Goal: Task Accomplishment & Management: Use online tool/utility

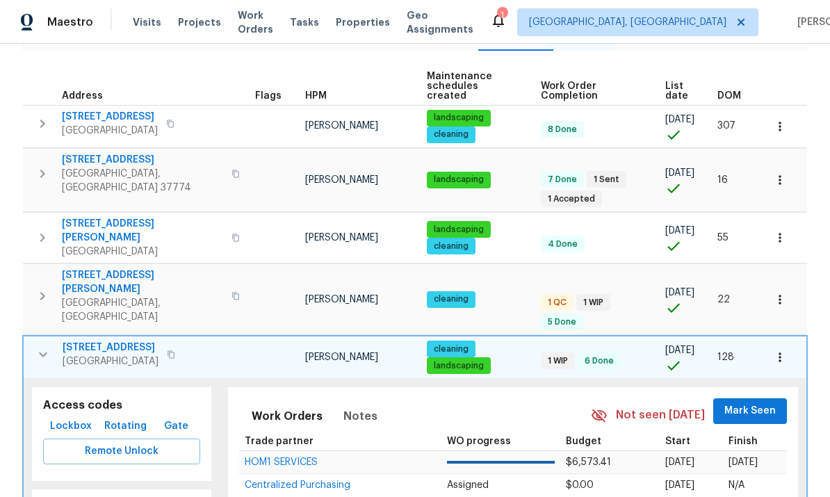
click at [42, 346] on icon "button" at bounding box center [43, 354] width 17 height 17
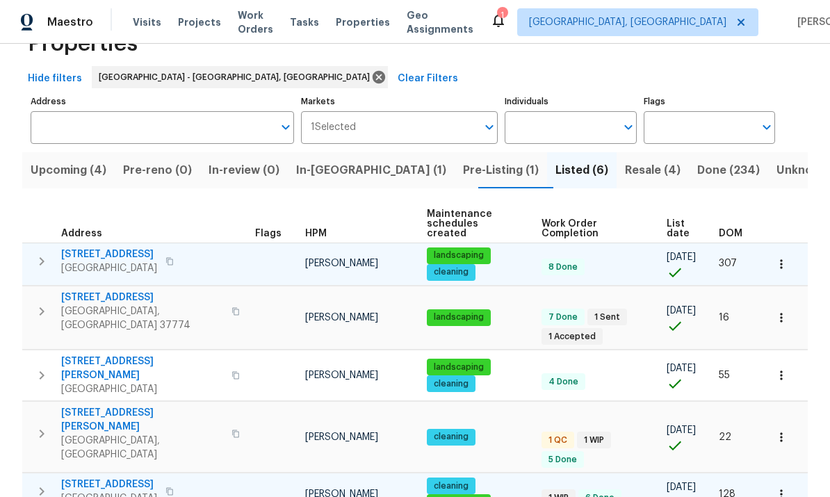
click at [40, 253] on icon "button" at bounding box center [41, 261] width 17 height 17
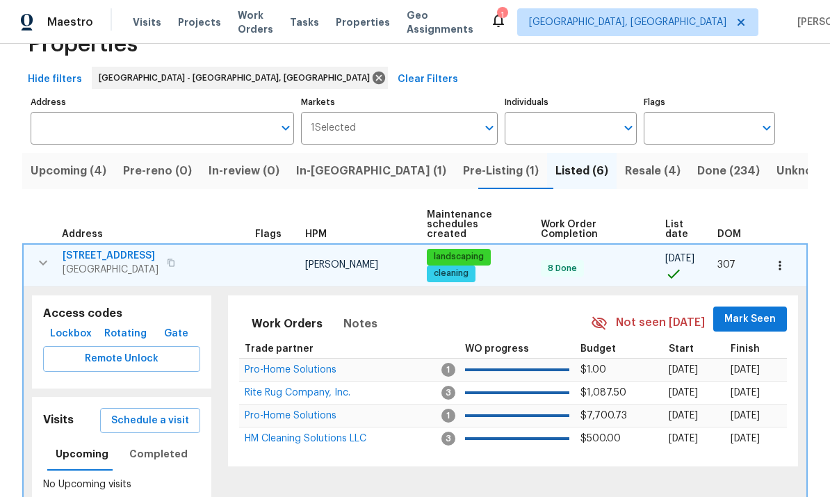
click at [43, 266] on button "button" at bounding box center [43, 263] width 28 height 28
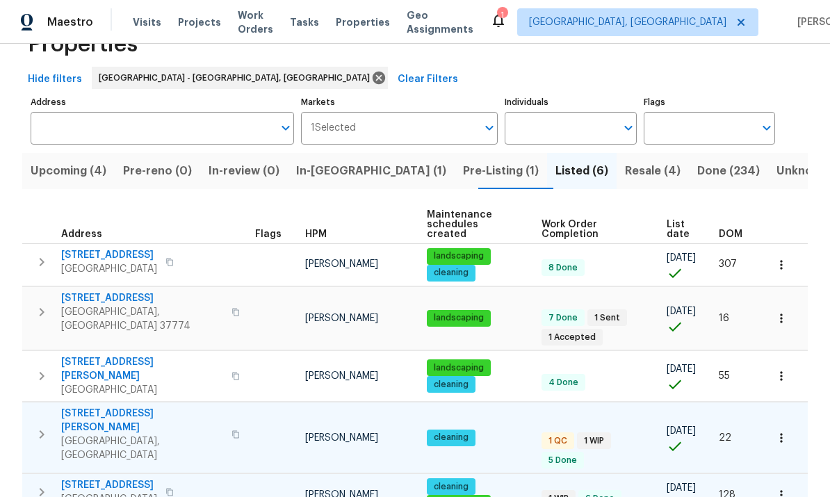
click at [46, 426] on icon "button" at bounding box center [41, 434] width 17 height 17
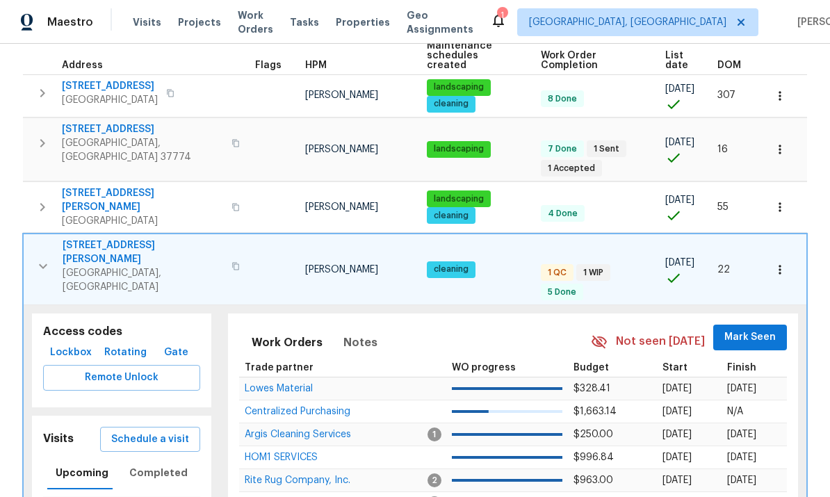
scroll to position [212, 0]
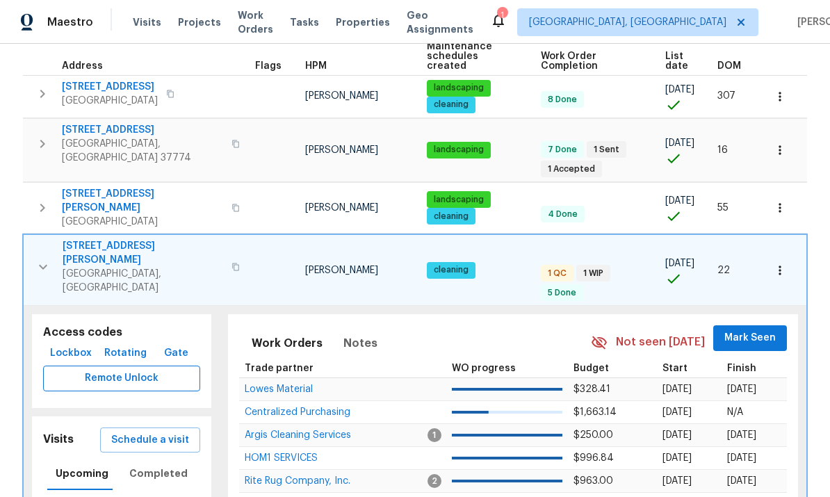
click at [166, 366] on button "Remote Unlock" at bounding box center [121, 379] width 157 height 26
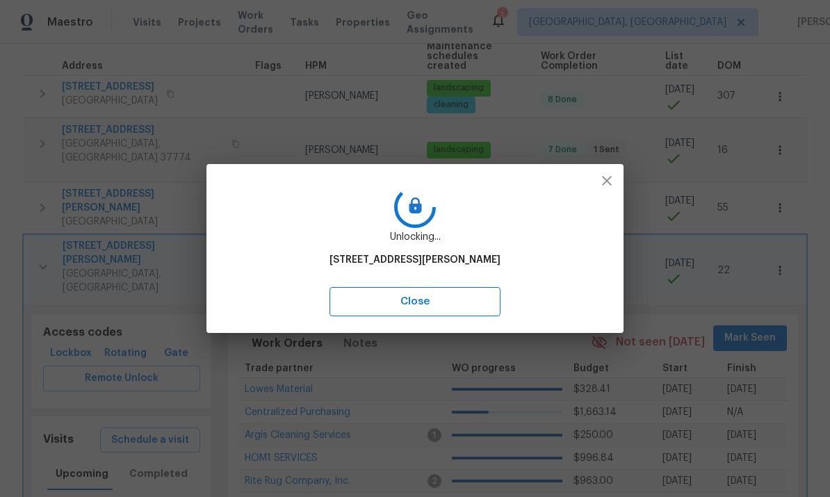
click at [459, 311] on button "Close" at bounding box center [414, 301] width 171 height 29
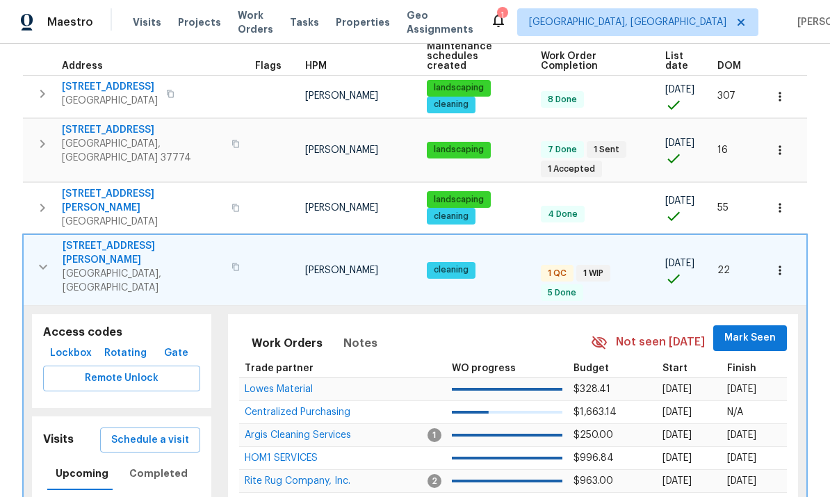
click at [139, 239] on span "[STREET_ADDRESS][PERSON_NAME]" at bounding box center [143, 253] width 161 height 28
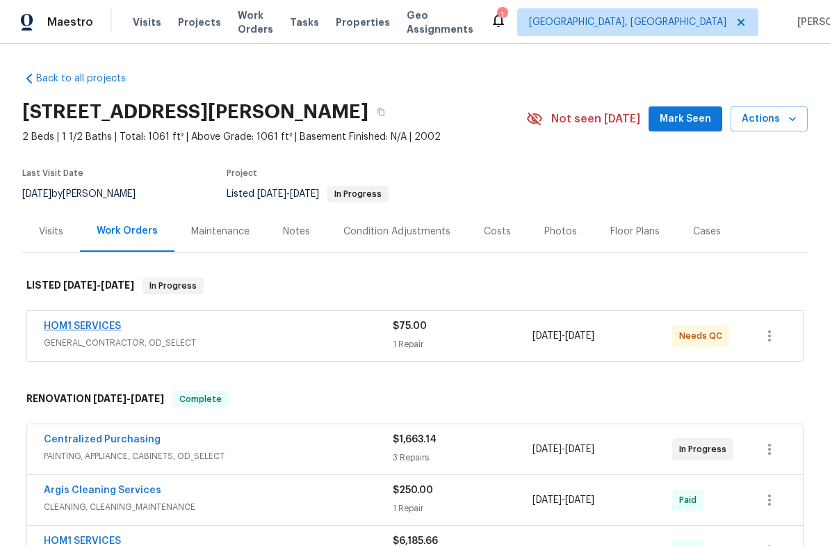
click at [115, 326] on link "HOM1 SERVICES" at bounding box center [82, 326] width 77 height 10
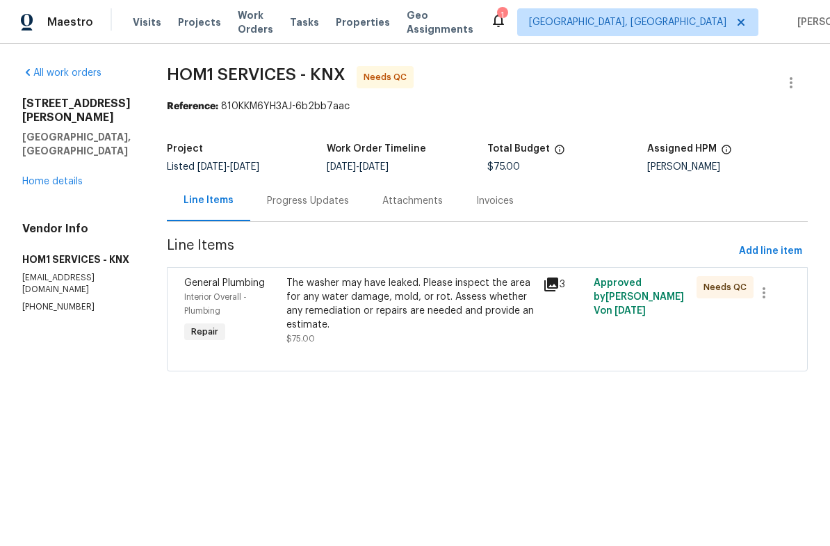
click at [297, 202] on div "Progress Updates" at bounding box center [308, 201] width 82 height 14
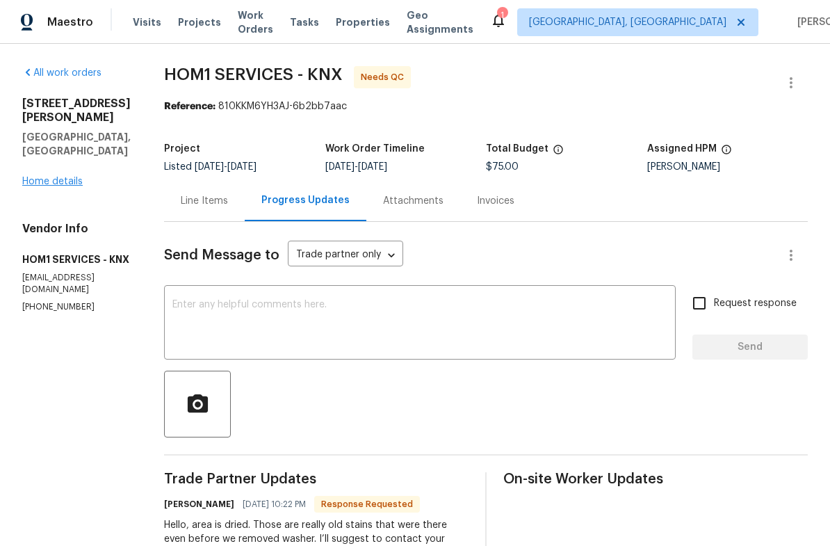
click at [60, 177] on link "Home details" at bounding box center [52, 182] width 60 height 10
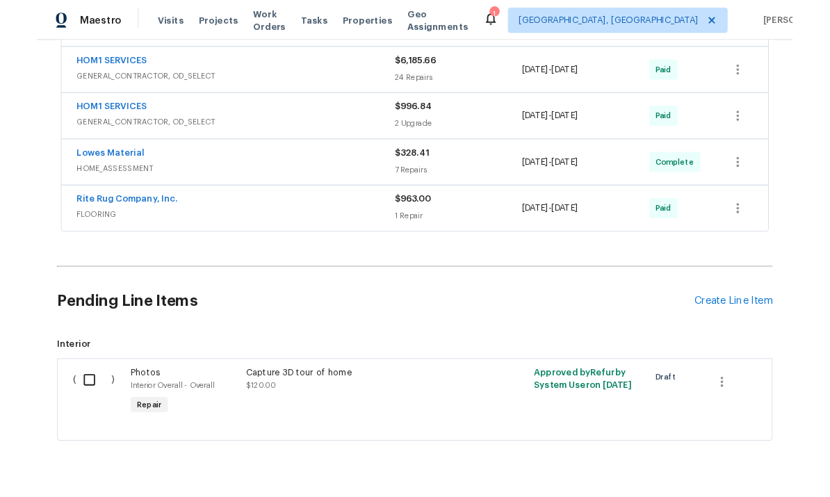
scroll to position [473, 0]
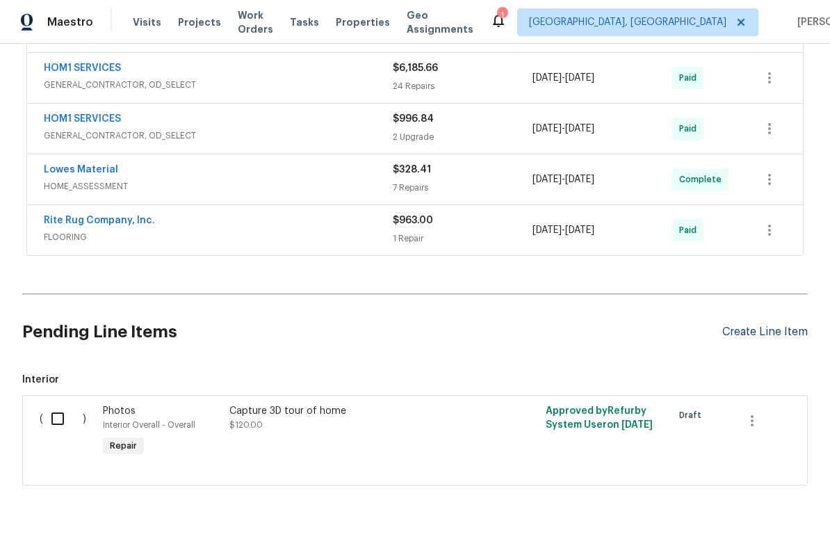
click at [784, 333] on div "Create Line Item" at bounding box center [764, 331] width 85 height 13
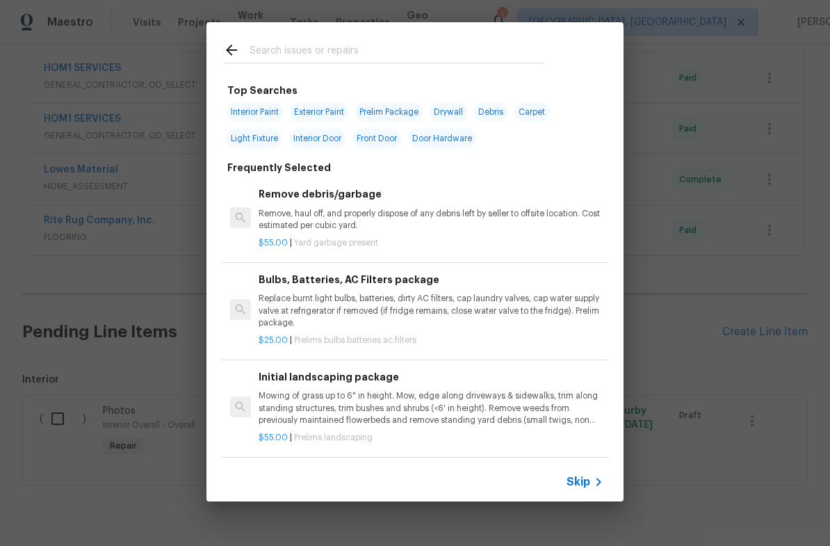
click at [357, 135] on span "Front Door" at bounding box center [376, 138] width 49 height 19
type input "Front Door"
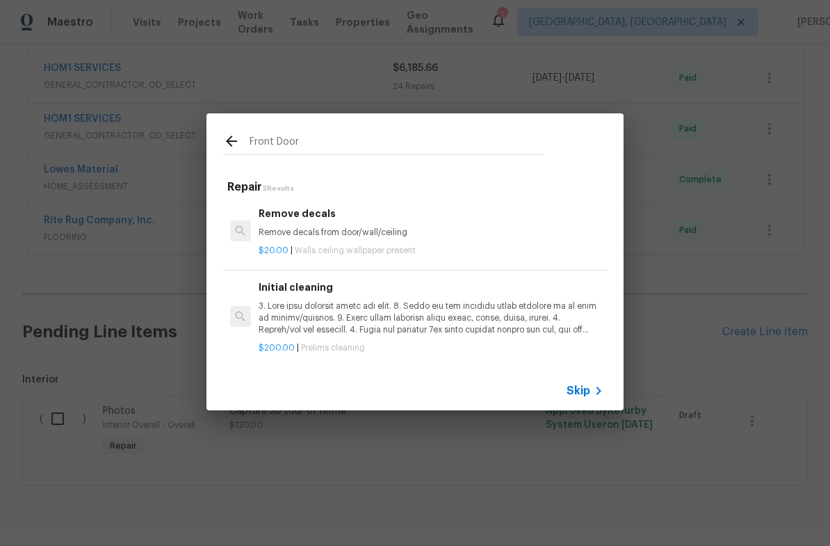
click at [229, 139] on icon at bounding box center [231, 141] width 11 height 11
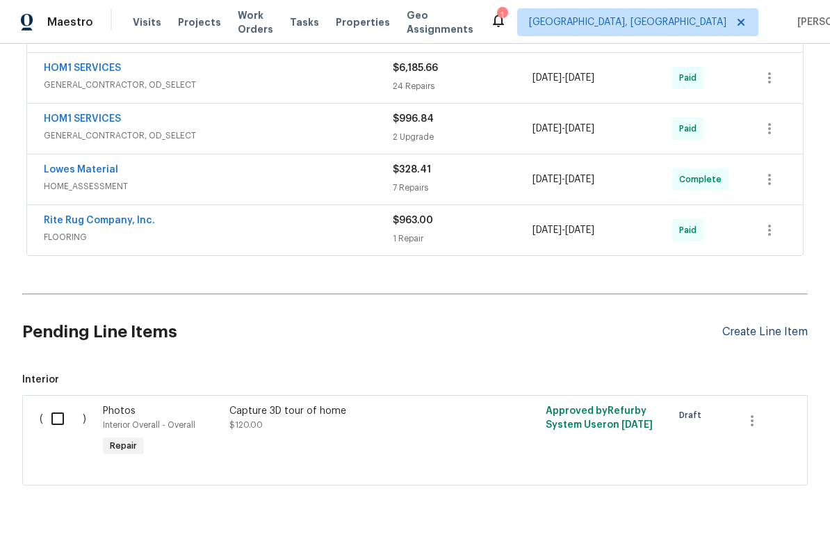
click at [772, 334] on div "Create Line Item" at bounding box center [764, 331] width 85 height 13
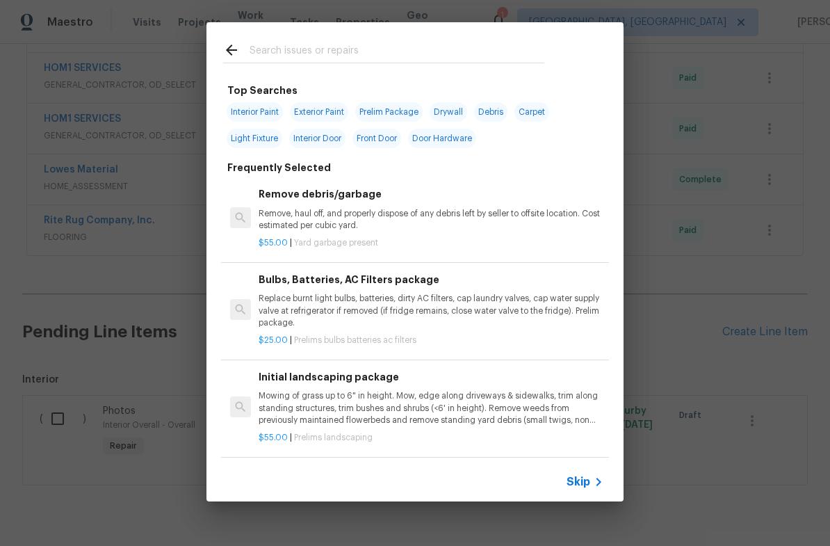
click at [345, 47] on input "text" at bounding box center [396, 52] width 295 height 21
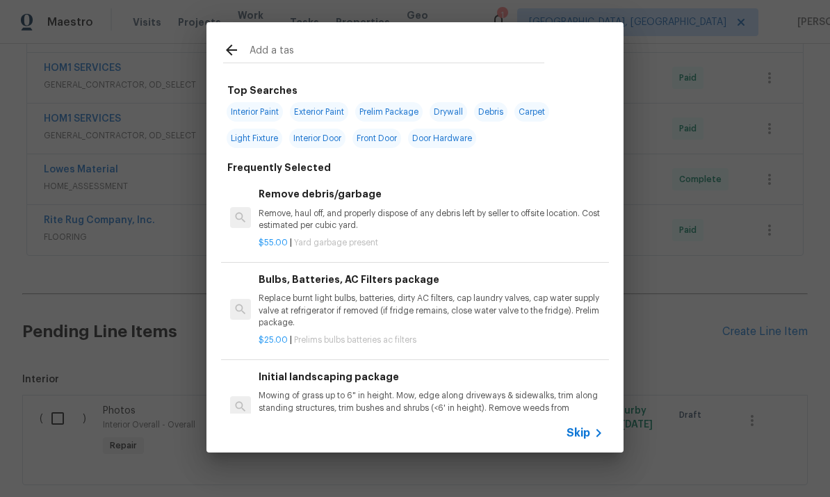
type input "Add a task"
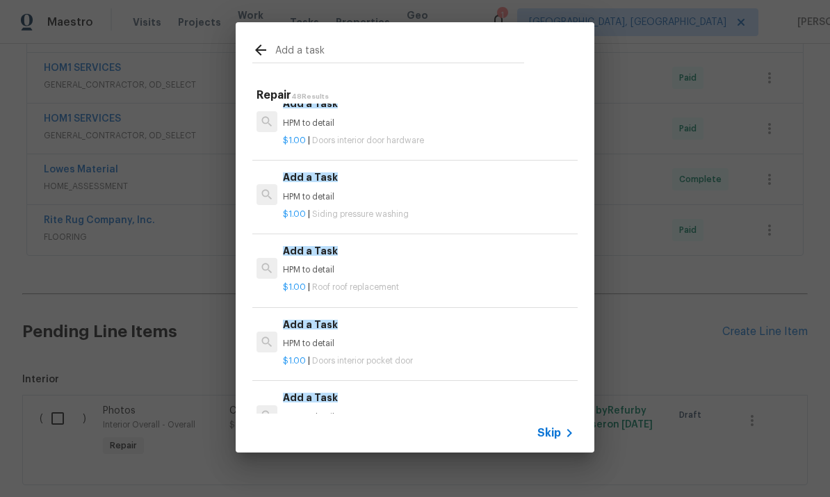
scroll to position [93, 0]
click at [427, 203] on div "$1.00 | Siding pressure washing" at bounding box center [428, 210] width 291 height 17
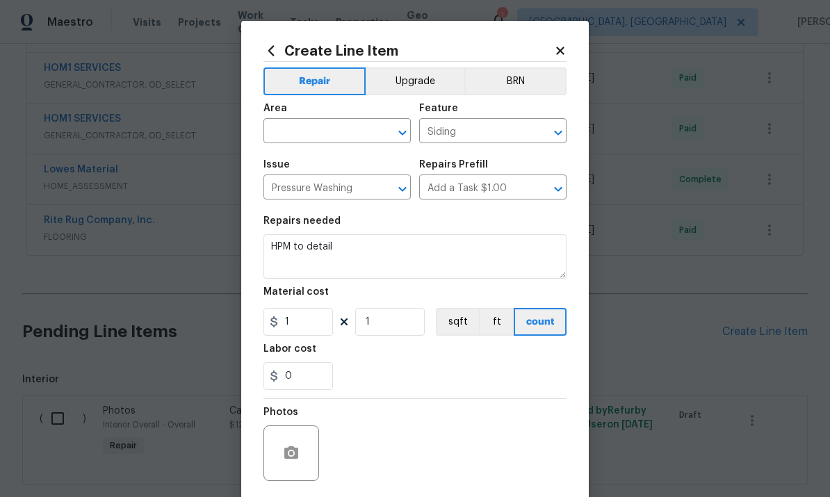
click at [427, 199] on input "Add a Task $1.00" at bounding box center [473, 189] width 108 height 22
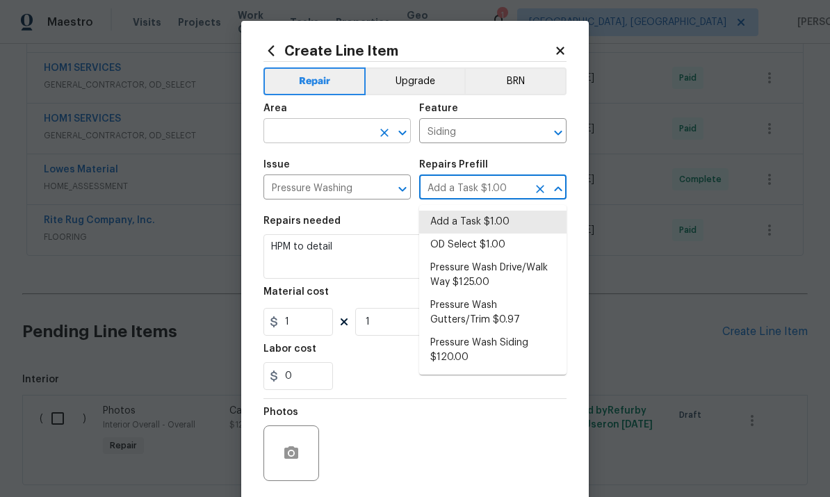
click at [347, 135] on input "text" at bounding box center [317, 133] width 108 height 22
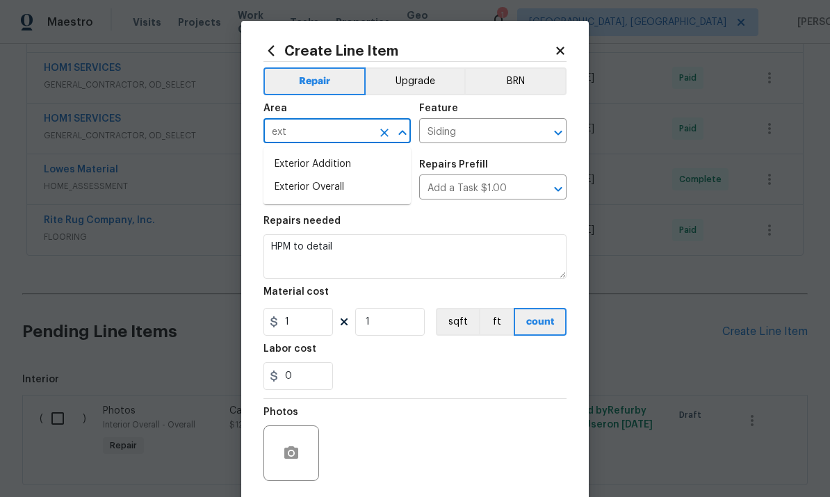
click at [337, 186] on li "Exterior Overall" at bounding box center [336, 187] width 147 height 23
type input "Exterior Overall"
click at [337, 185] on input "Pressure Washing" at bounding box center [317, 189] width 108 height 22
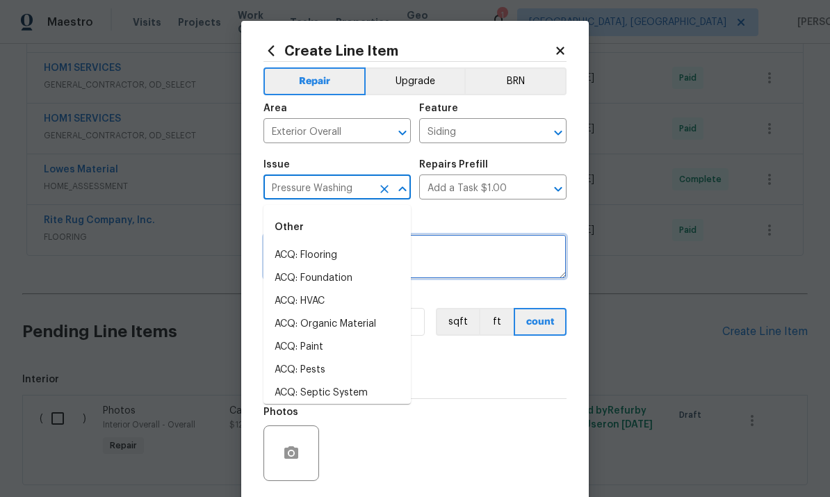
click at [493, 240] on textarea "HPM to detail" at bounding box center [414, 256] width 303 height 44
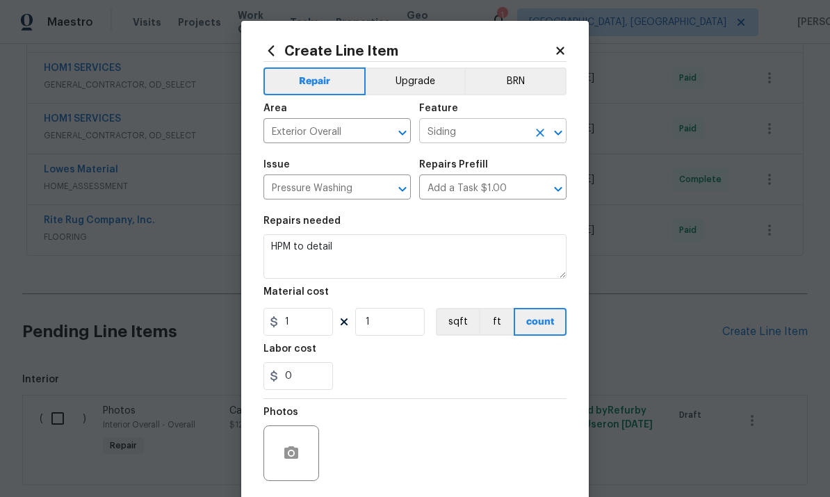
click at [491, 135] on input "Siding" at bounding box center [473, 133] width 108 height 22
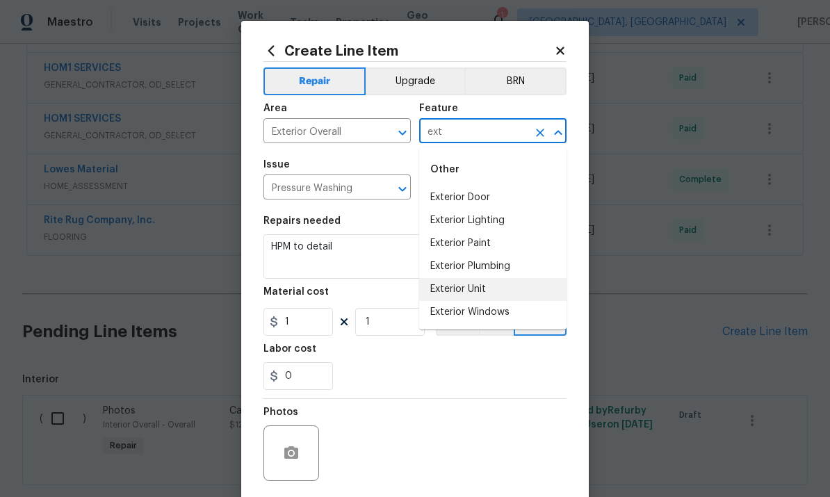
click at [486, 293] on li "Exterior Unit" at bounding box center [492, 289] width 147 height 23
type input "Exterior Unit"
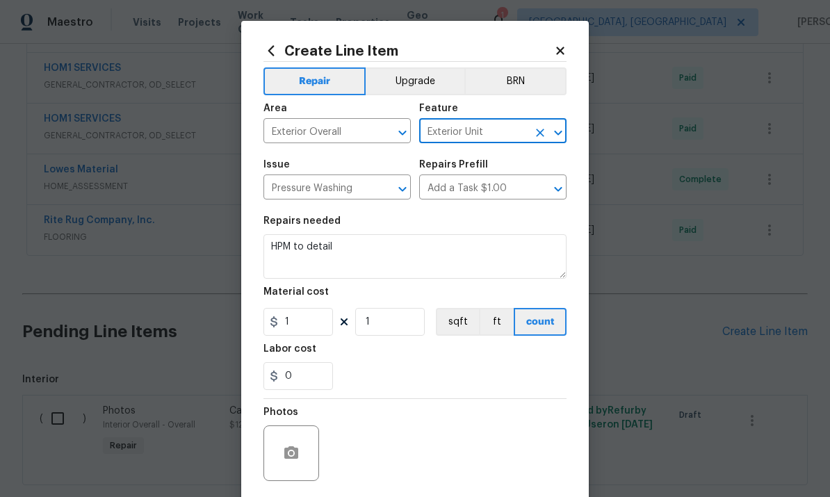
click at [489, 294] on div "Material cost" at bounding box center [414, 296] width 303 height 18
click at [363, 193] on input "Pressure Washing" at bounding box center [317, 189] width 108 height 22
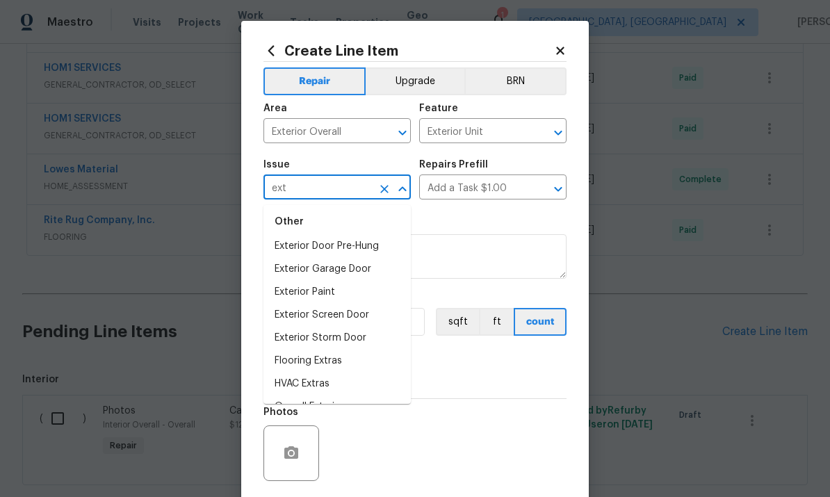
scroll to position [54, 0]
click at [359, 409] on li "Overall Exterior" at bounding box center [336, 407] width 147 height 23
type input "Overall Exterior"
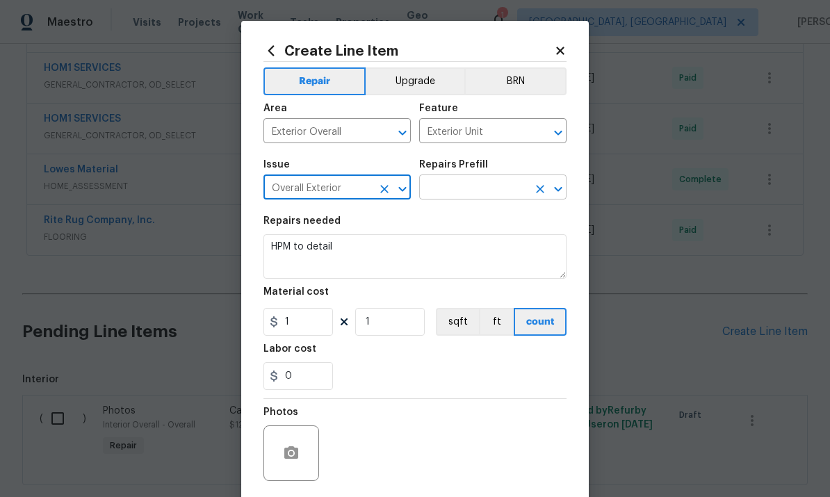
click at [506, 194] on input "text" at bounding box center [473, 189] width 108 height 22
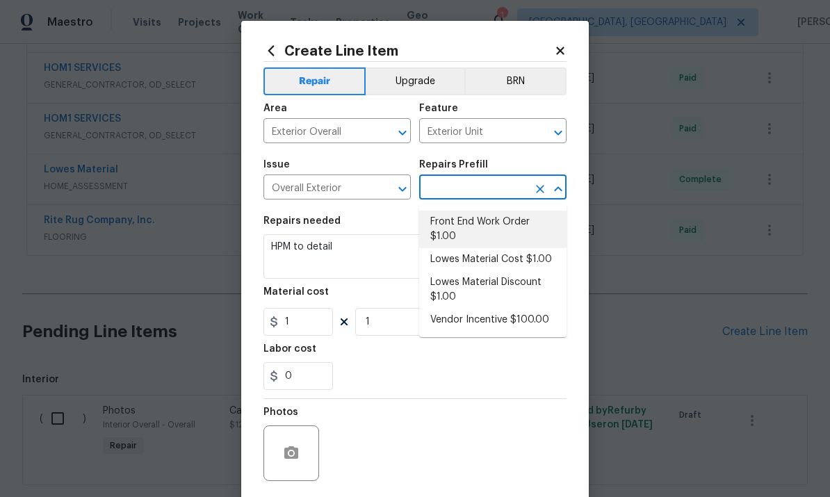
click at [531, 225] on li "Front End Work Order $1.00" at bounding box center [492, 230] width 147 height 38
type input "Front End Work Order $1.00"
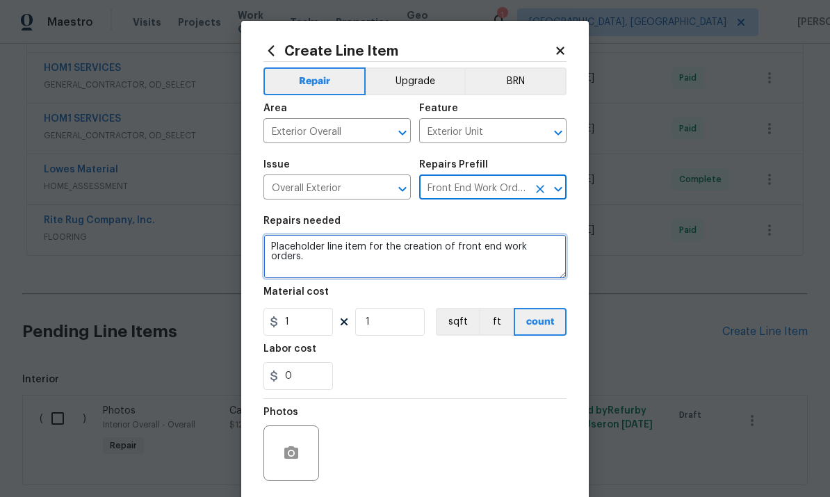
click at [495, 267] on textarea "Placeholder line item for the creation of front end work orders." at bounding box center [414, 256] width 303 height 44
click at [495, 266] on textarea "Placeholder line item for the creation of front end work orders." at bounding box center [414, 256] width 303 height 44
click at [500, 265] on textarea "Placeholder line item for the creation of front end work orders." at bounding box center [414, 256] width 303 height 44
click at [516, 261] on textarea "Placeholder line item for the creation of front end work orders." at bounding box center [414, 256] width 303 height 44
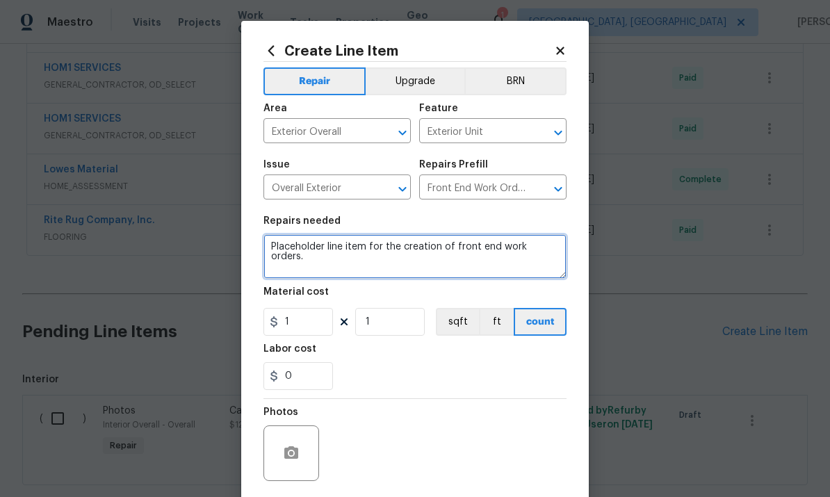
click at [516, 261] on textarea "Placeholder line item for the creation of front end work orders." at bounding box center [414, 256] width 303 height 44
click at [520, 260] on textarea "Placeholder line item for the creation of front end work orders." at bounding box center [414, 256] width 303 height 44
click at [520, 259] on textarea "Placeholder line item for the creation of front end work orders." at bounding box center [414, 256] width 303 height 44
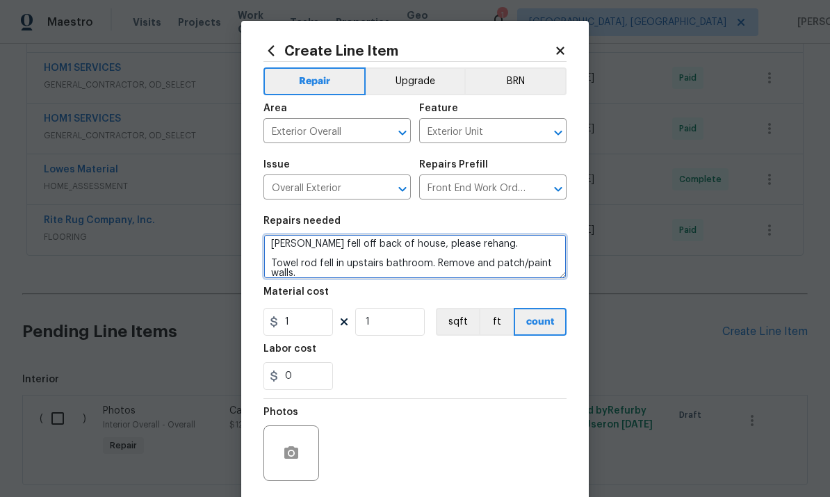
type textarea "[PERSON_NAME] fell off back of house, please rehang. Towel rod fell in upstairs…"
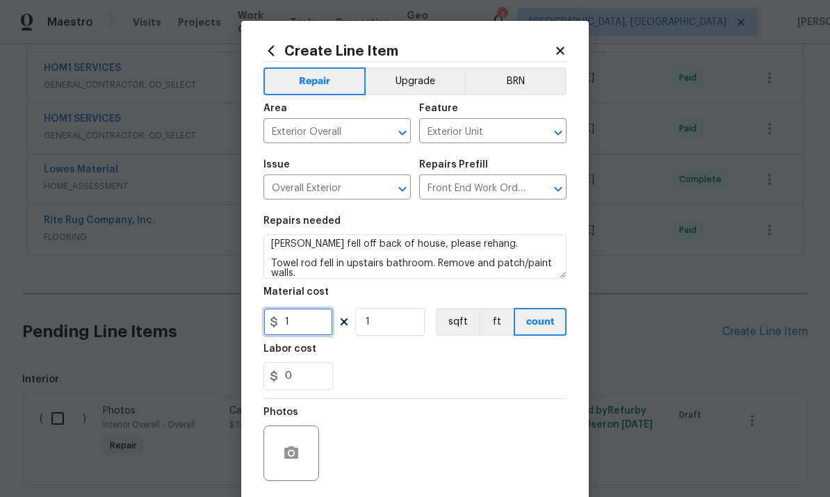
click at [309, 336] on input "1" at bounding box center [297, 322] width 69 height 28
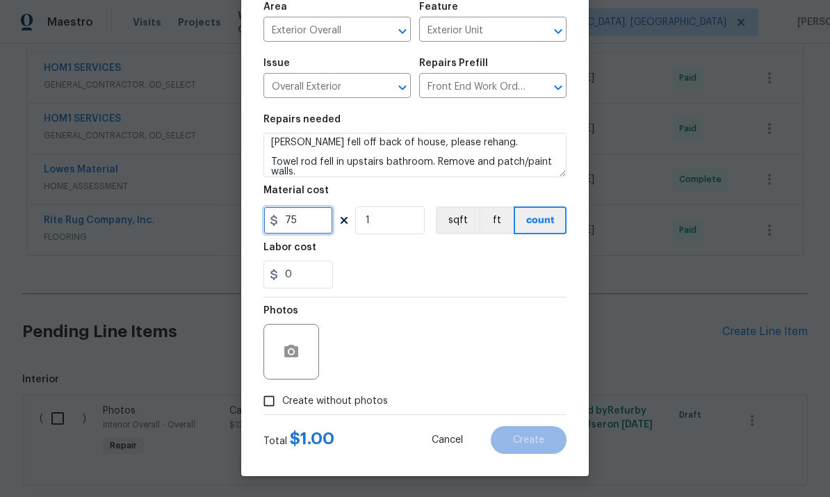
scroll to position [104, 0]
type input "75"
click at [291, 352] on circle "button" at bounding box center [291, 352] width 4 height 4
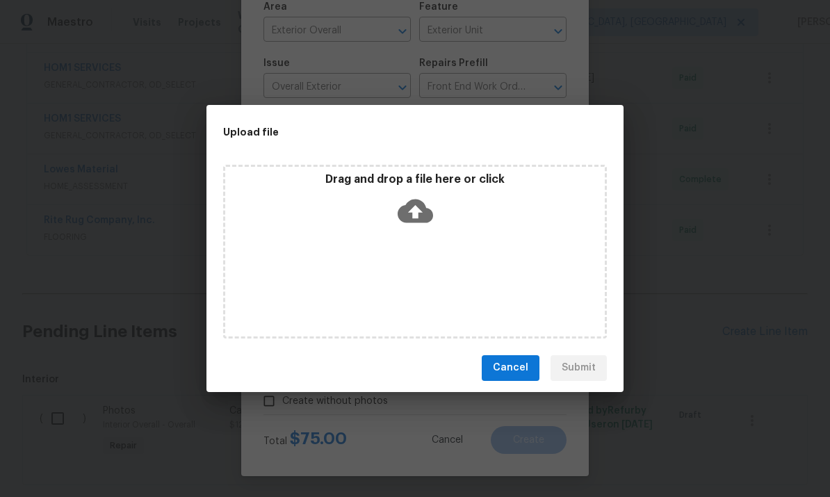
click at [291, 352] on div "Cancel Submit" at bounding box center [414, 368] width 417 height 48
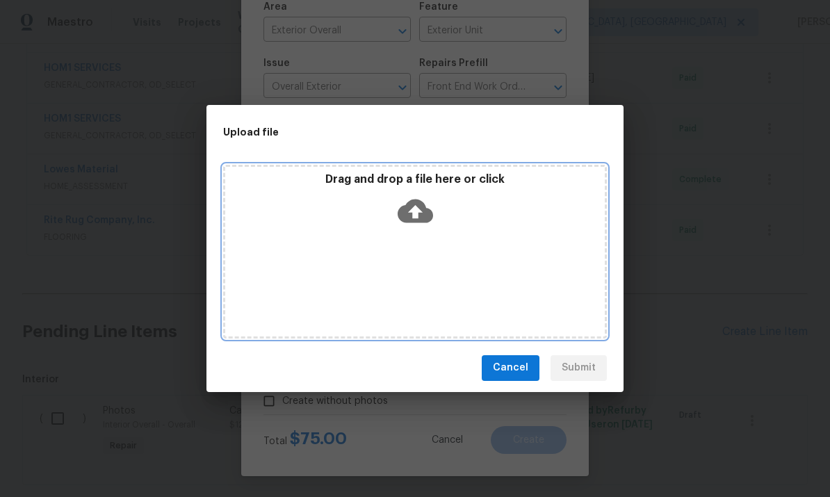
click at [425, 206] on icon at bounding box center [414, 211] width 35 height 24
